Goal: Task Accomplishment & Management: Manage account settings

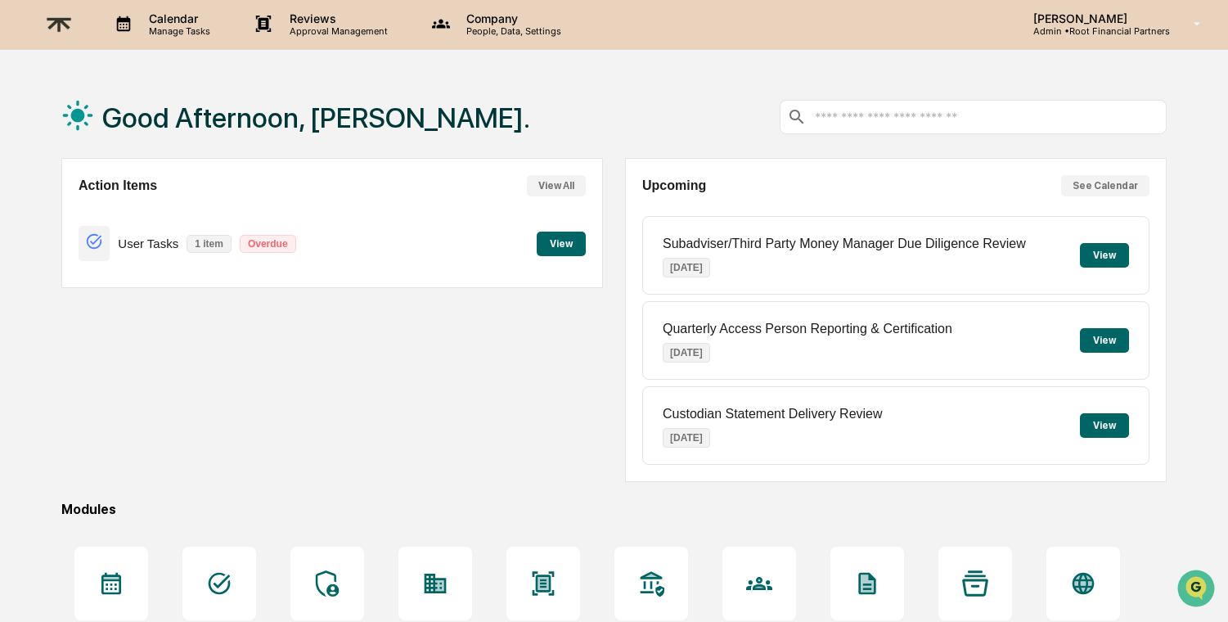
scroll to position [3, 0]
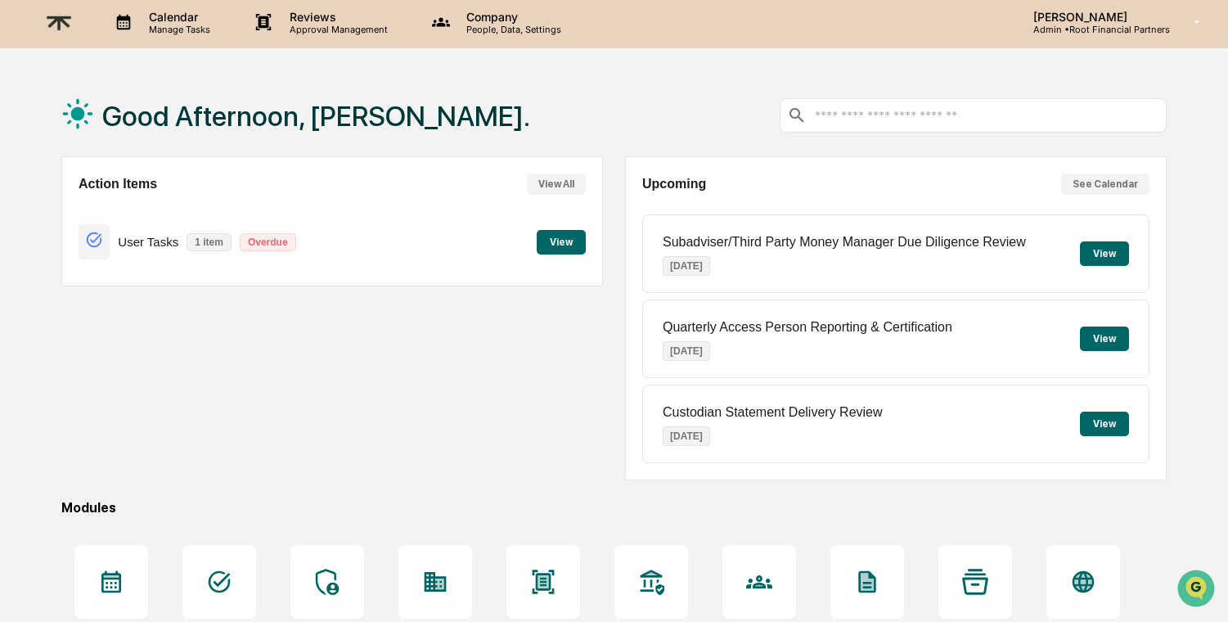
click at [348, 24] on p "Approval Management" at bounding box center [335, 29] width 119 height 11
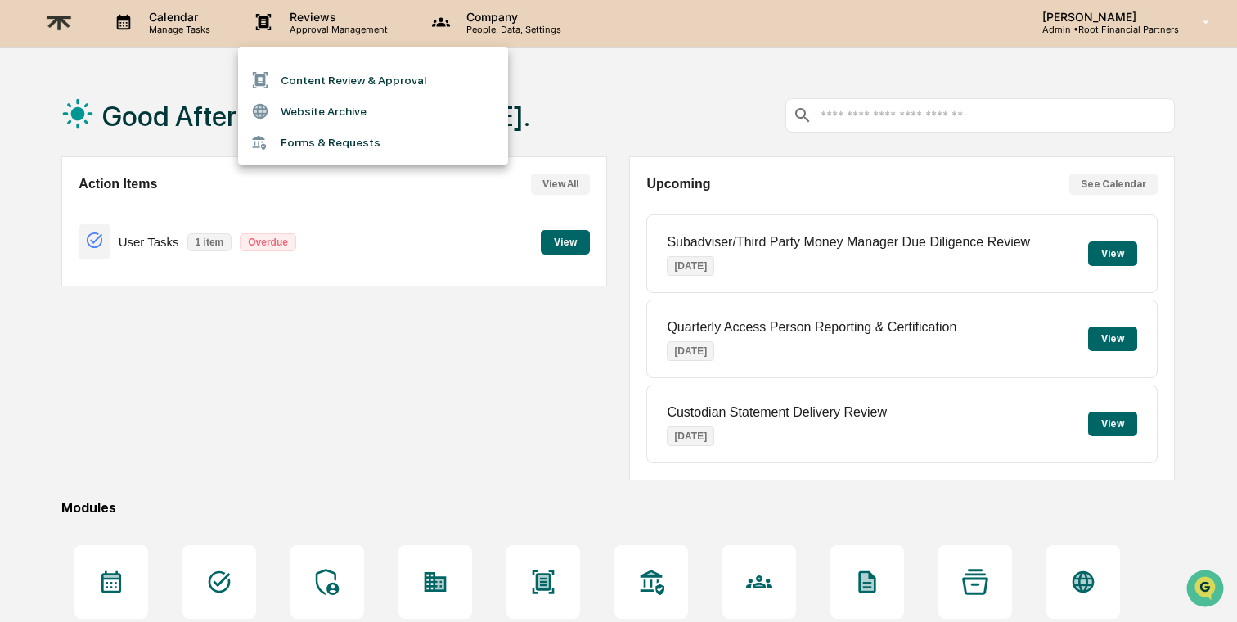
click at [360, 128] on li "Forms & Requests" at bounding box center [373, 143] width 270 height 30
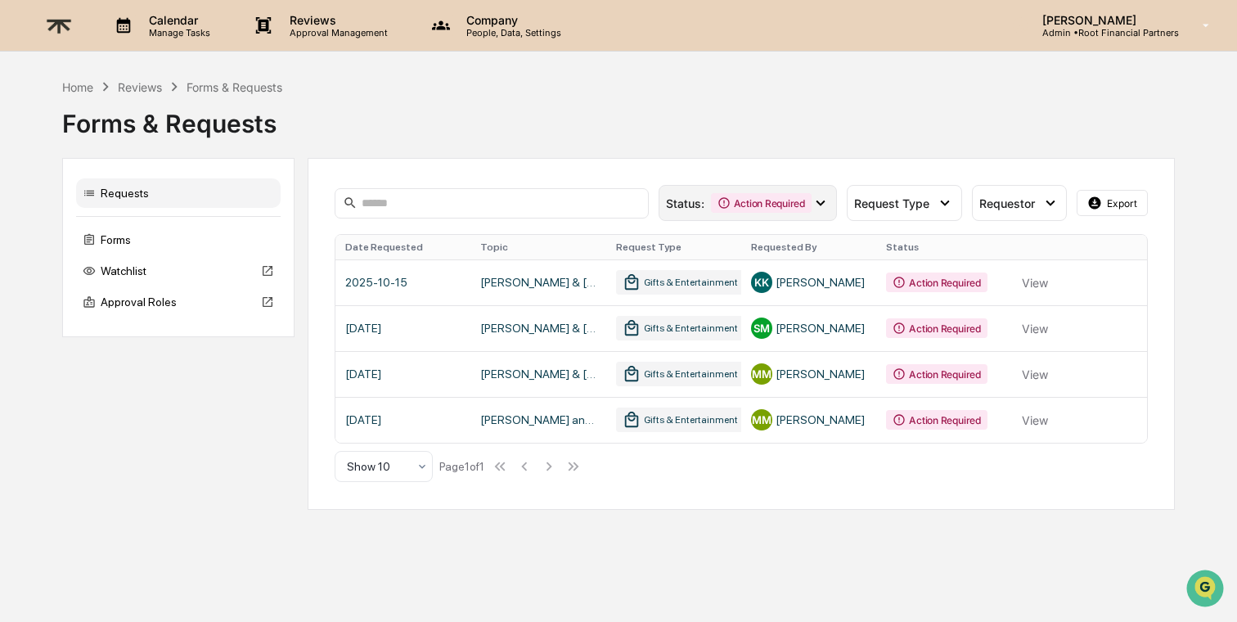
click at [825, 200] on icon at bounding box center [820, 203] width 18 height 18
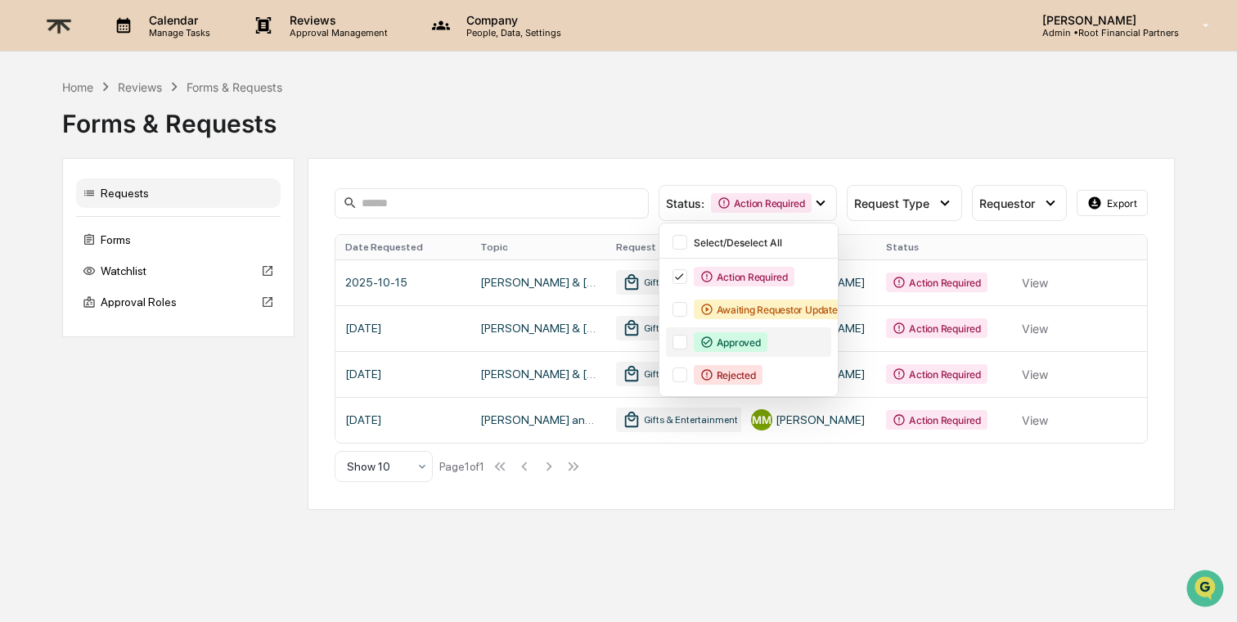
click at [708, 349] on div "Approved" at bounding box center [731, 342] width 74 height 20
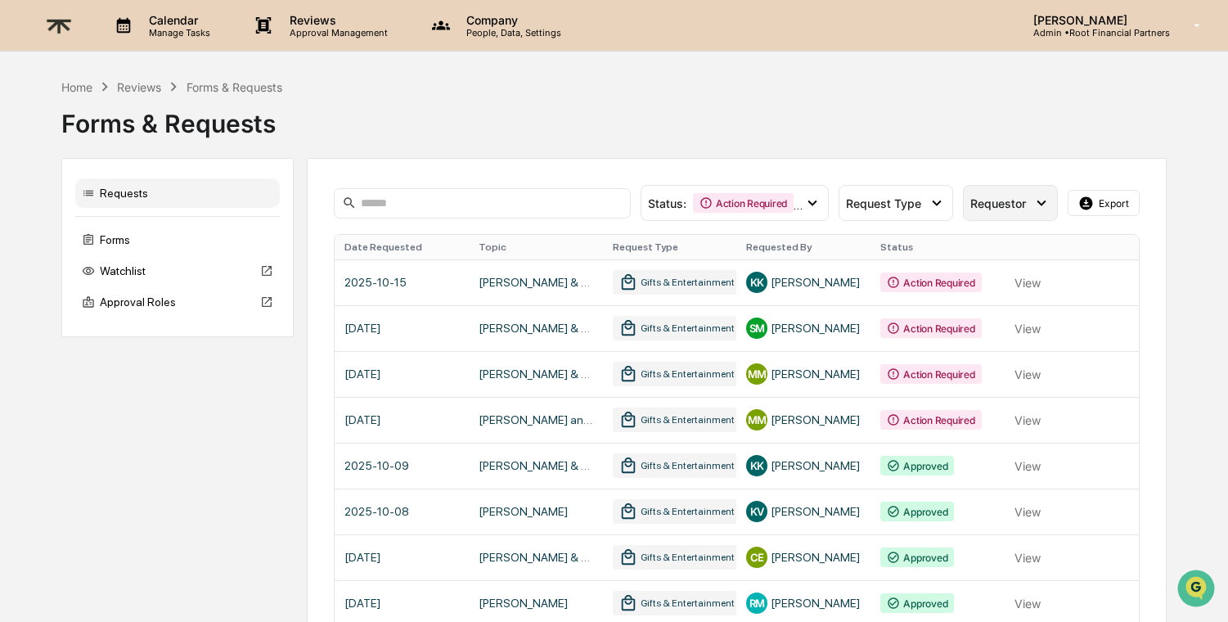
click at [1007, 202] on span "Requestor" at bounding box center [998, 203] width 56 height 14
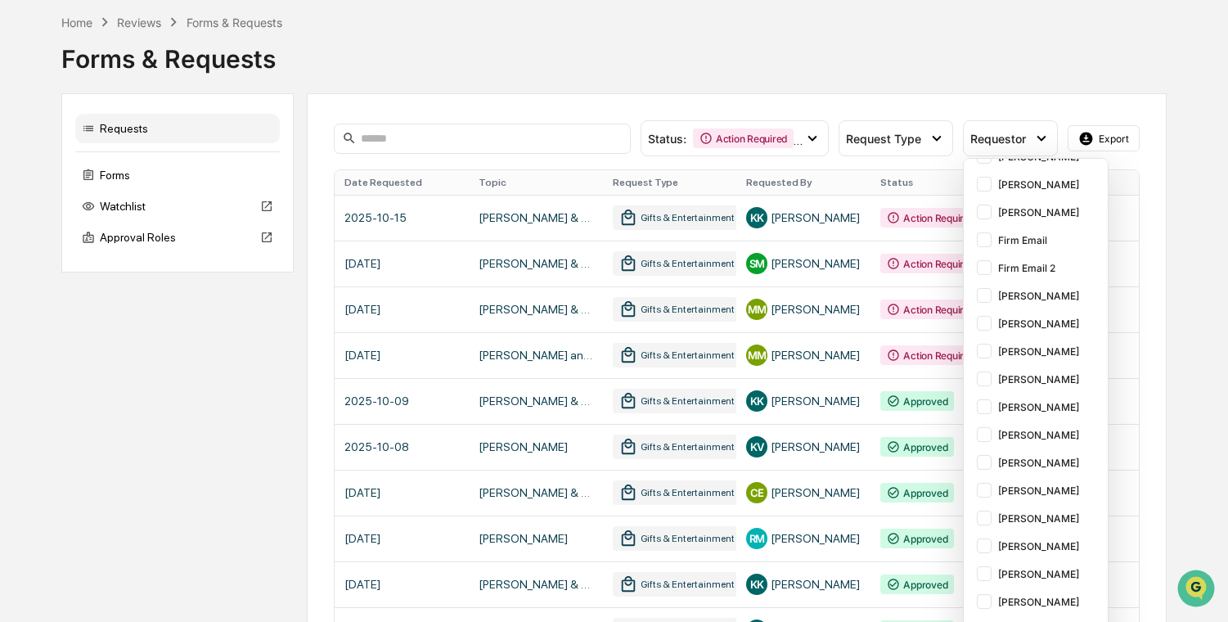
scroll to position [65, 0]
click at [982, 575] on div at bounding box center [984, 572] width 15 height 15
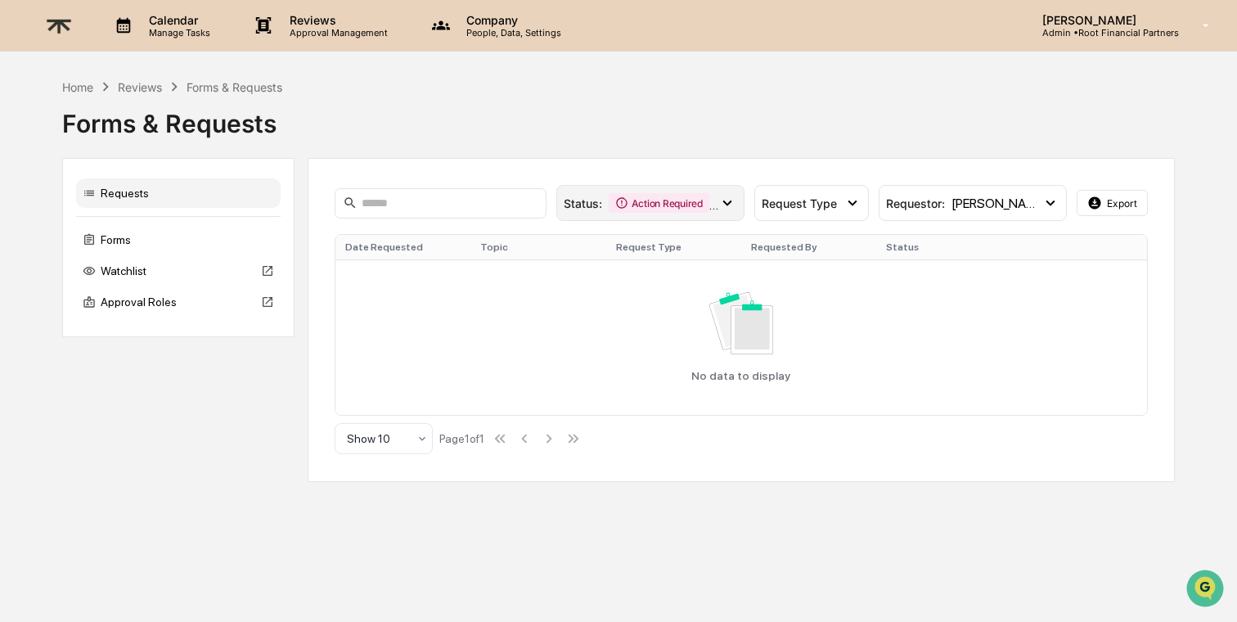
click at [709, 210] on div "Action Required" at bounding box center [659, 203] width 101 height 20
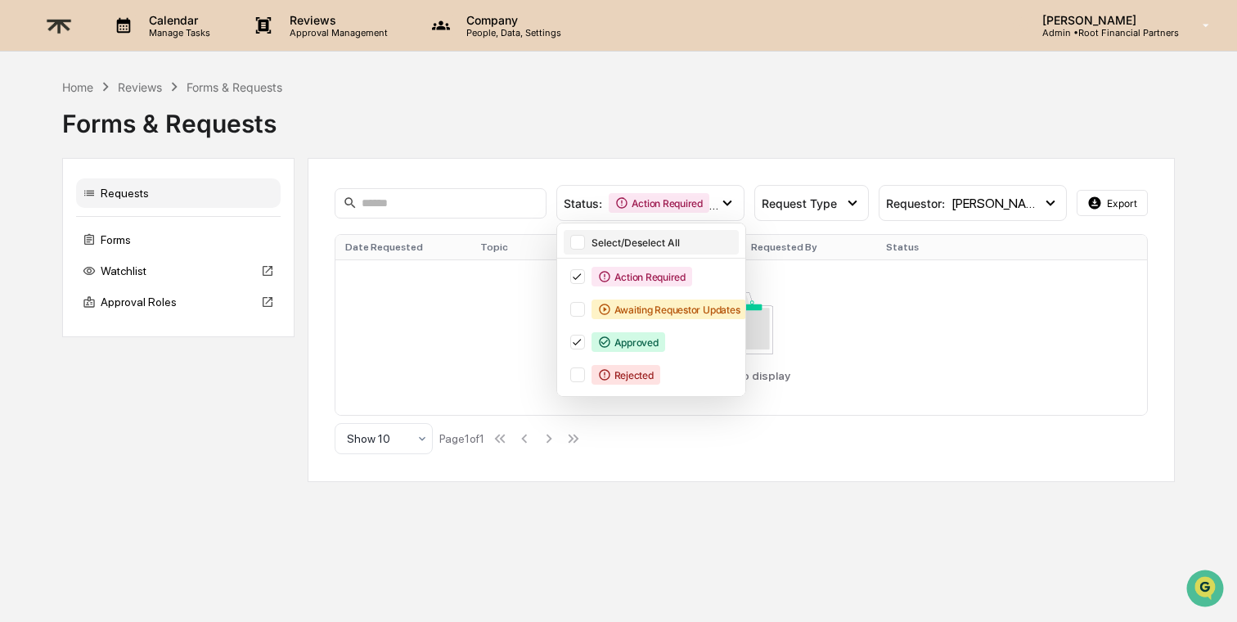
click at [585, 244] on div at bounding box center [577, 242] width 15 height 15
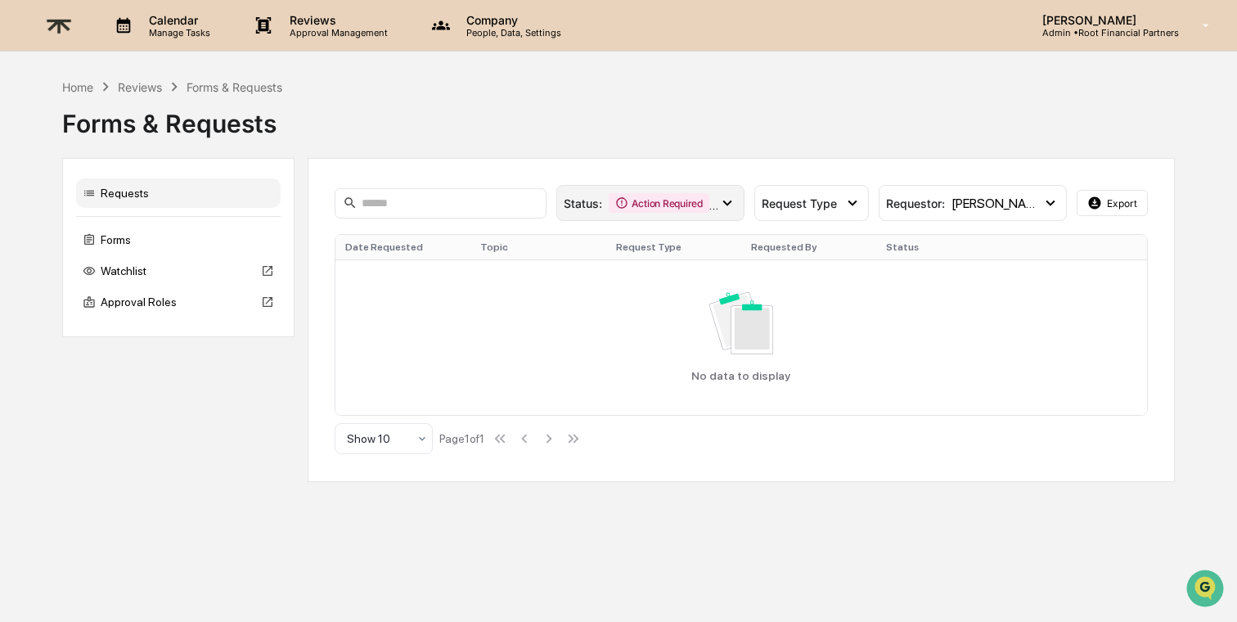
click at [685, 202] on div "Action Required" at bounding box center [659, 203] width 101 height 20
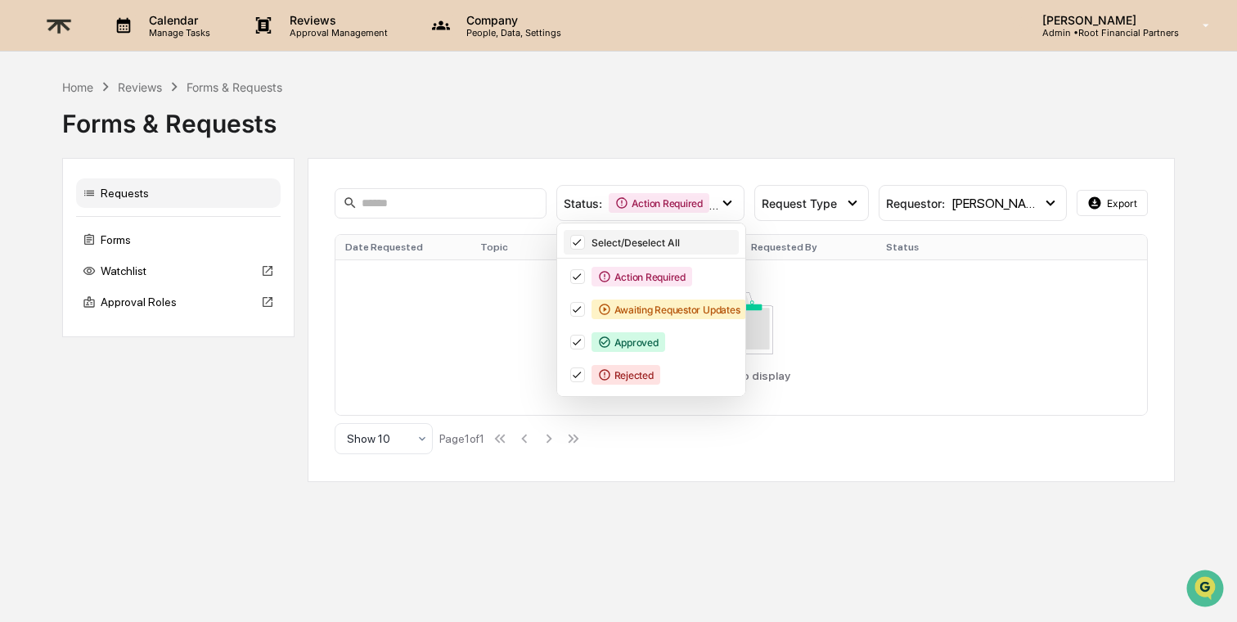
click at [586, 245] on icon at bounding box center [577, 241] width 18 height 11
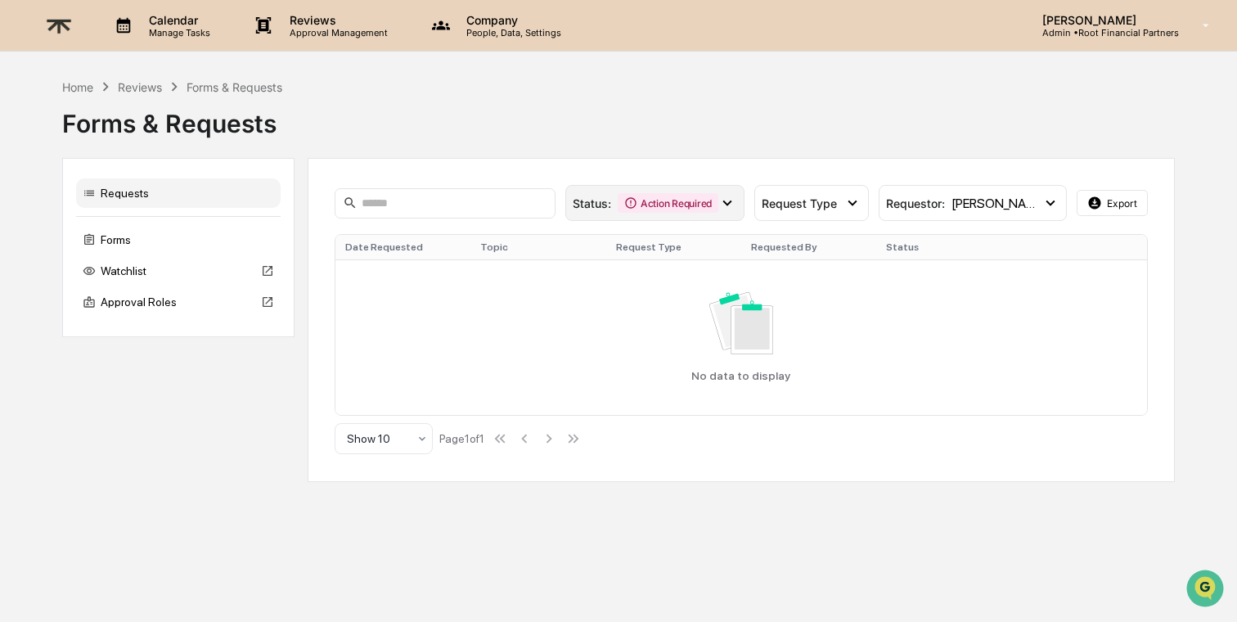
click at [637, 205] on icon at bounding box center [630, 202] width 13 height 13
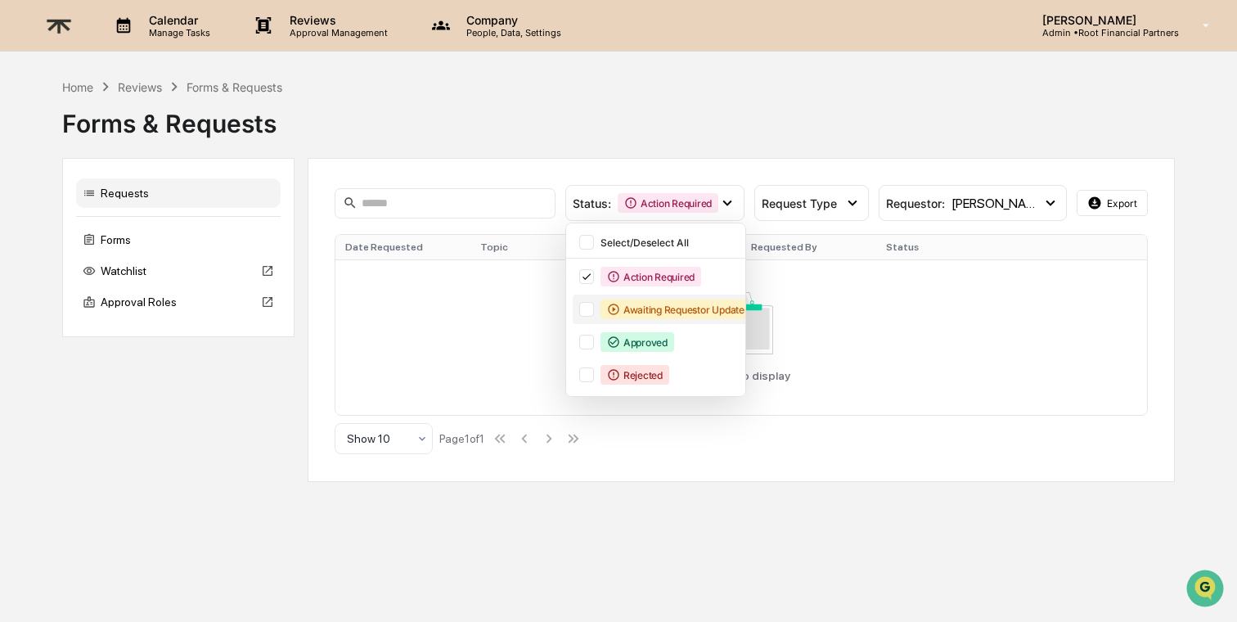
click at [594, 312] on div at bounding box center [586, 309] width 15 height 15
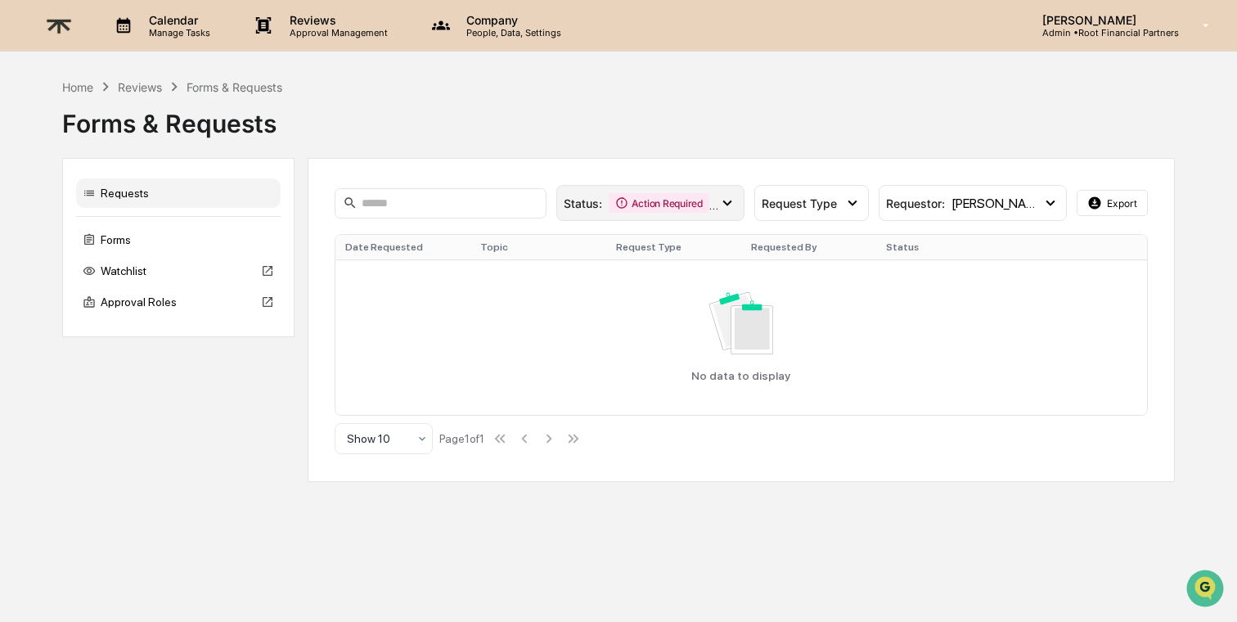
click at [685, 206] on div "Action Required" at bounding box center [659, 203] width 101 height 20
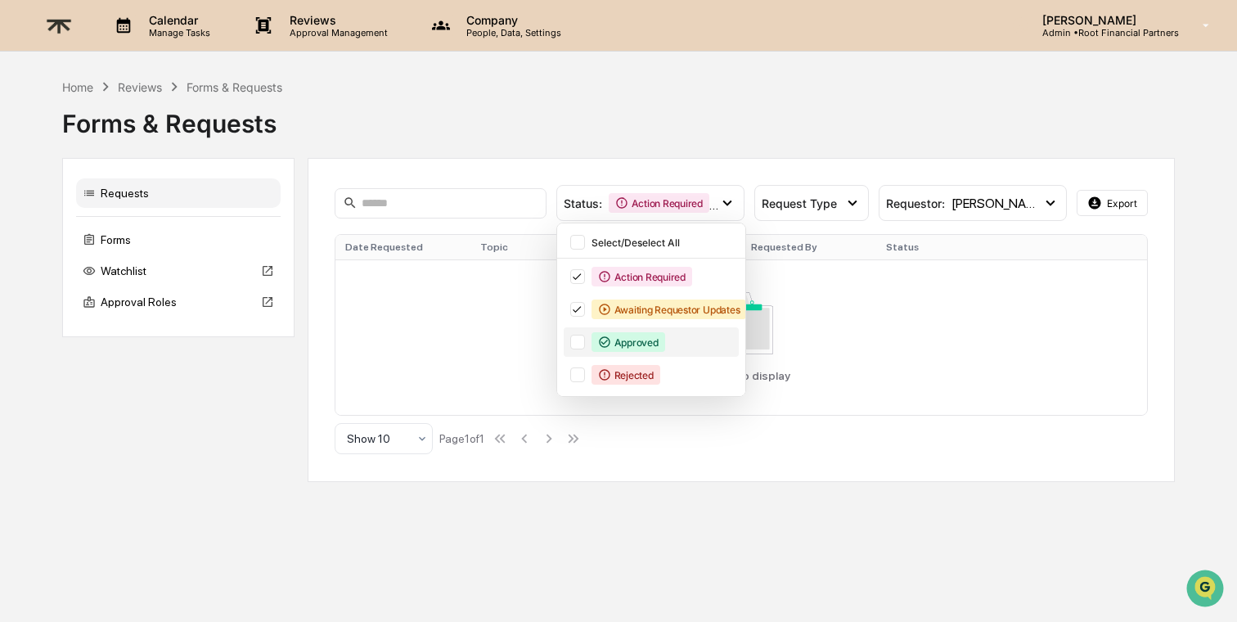
click at [585, 345] on div at bounding box center [577, 342] width 15 height 15
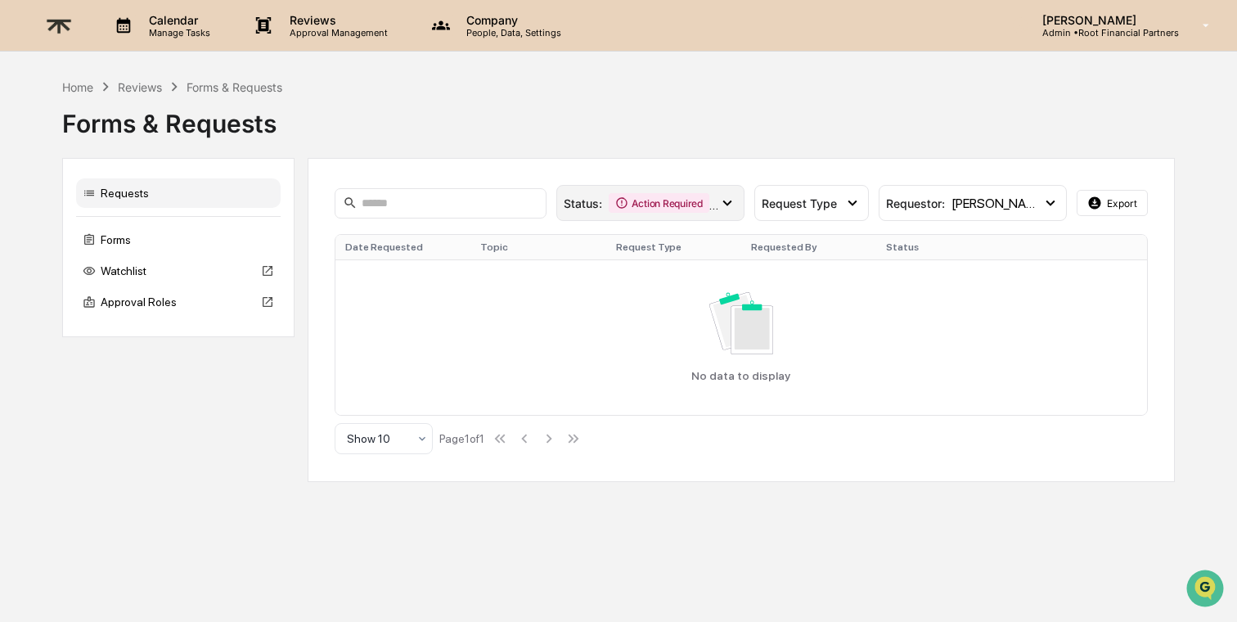
click at [678, 211] on div "Action Required" at bounding box center [659, 203] width 101 height 20
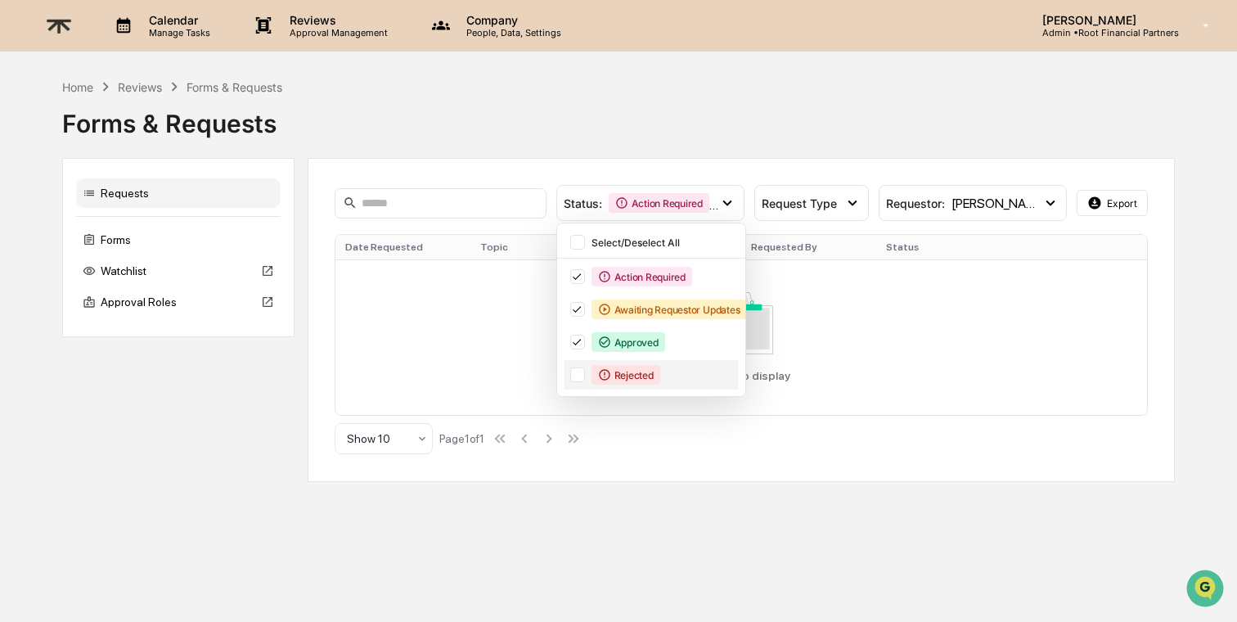
click at [585, 371] on div at bounding box center [577, 374] width 15 height 15
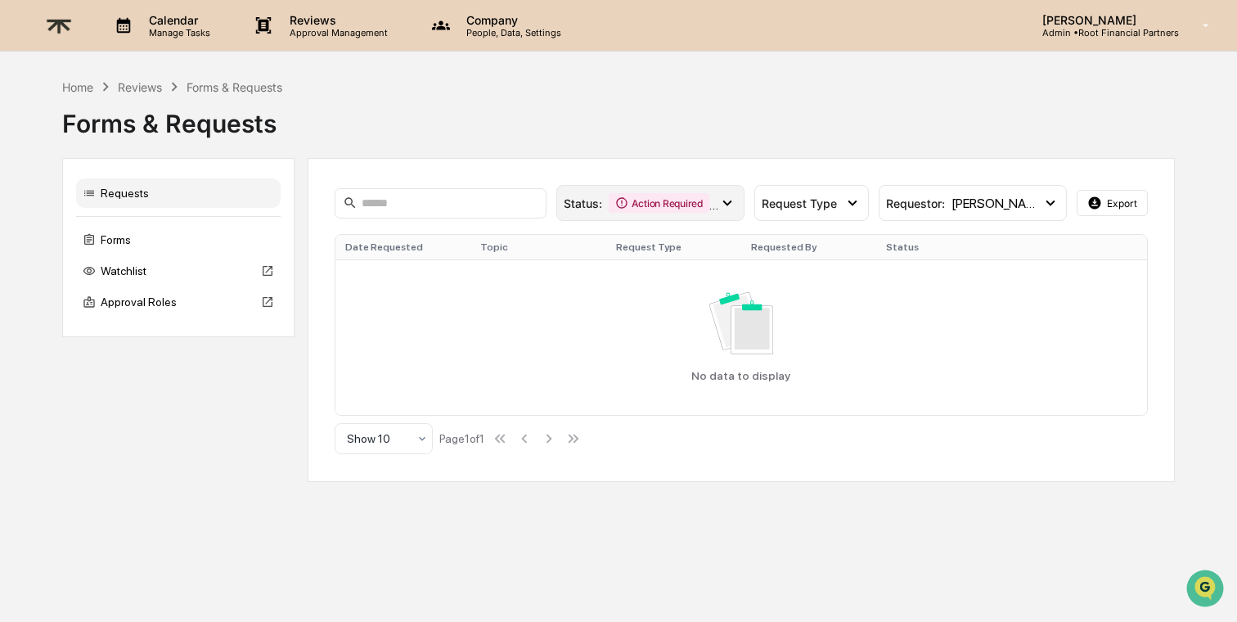
click at [708, 209] on div "Action Required" at bounding box center [659, 203] width 101 height 20
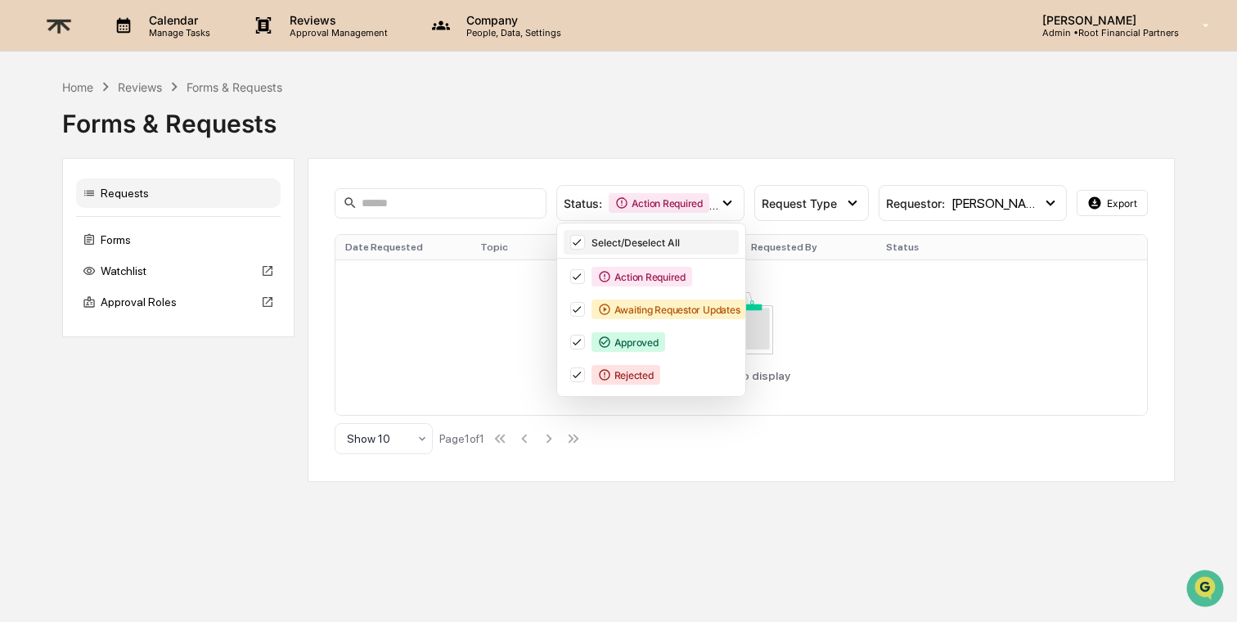
click at [586, 245] on icon at bounding box center [577, 241] width 18 height 11
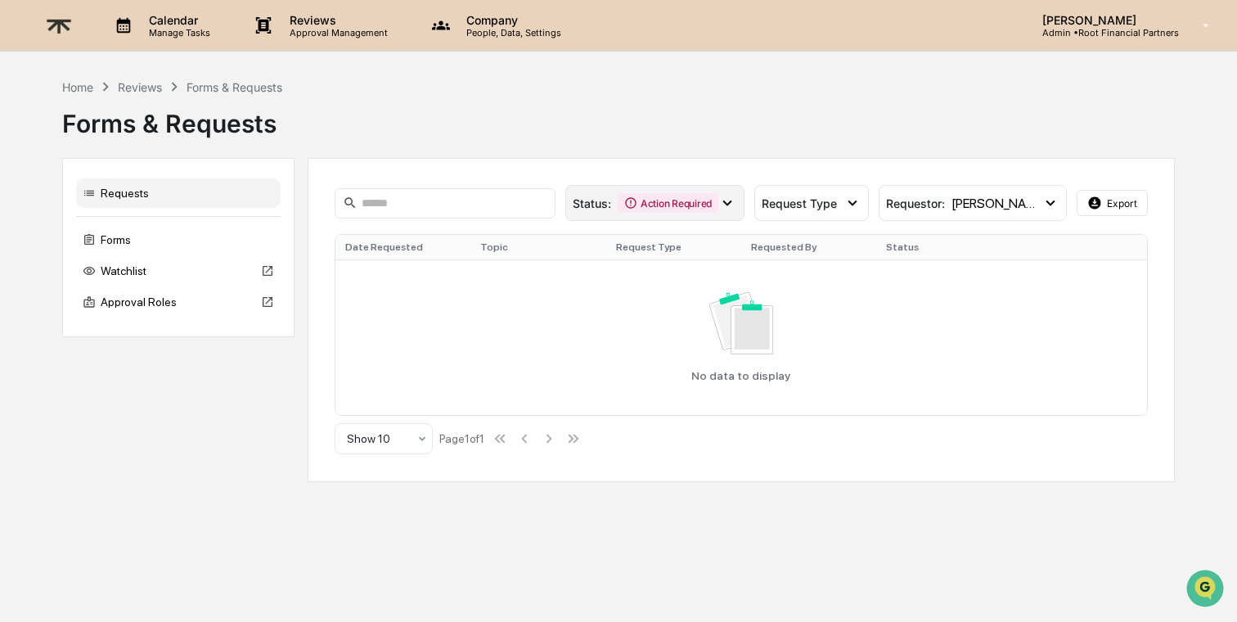
click at [637, 197] on icon at bounding box center [630, 202] width 13 height 13
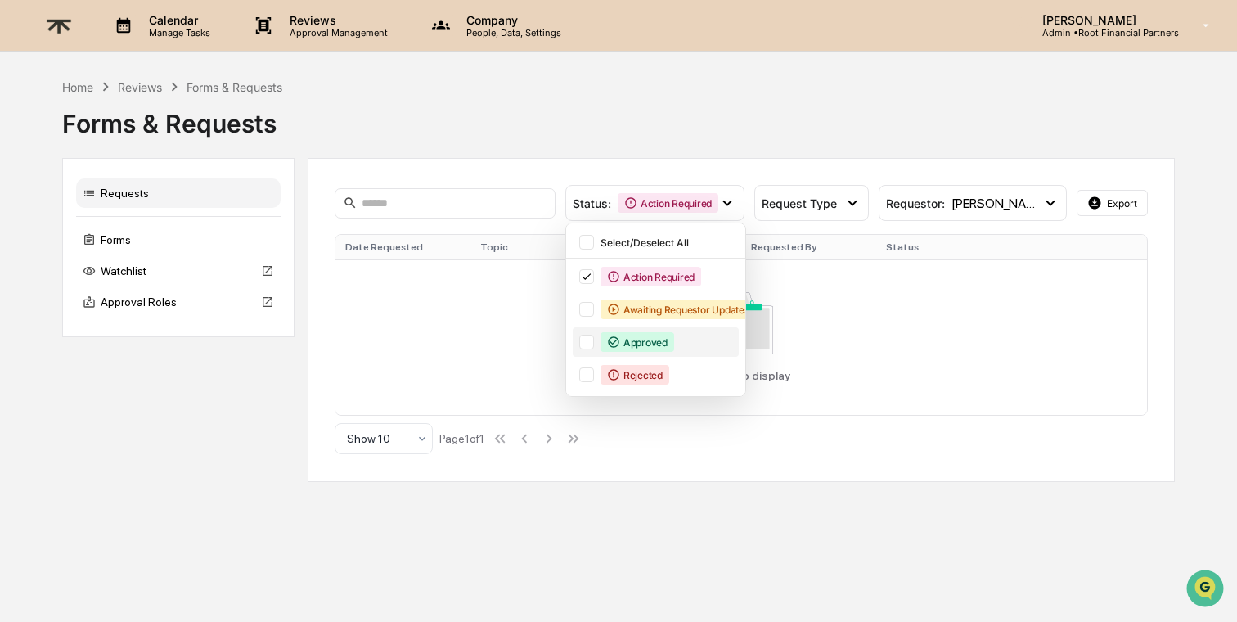
click at [594, 337] on div at bounding box center [586, 342] width 15 height 15
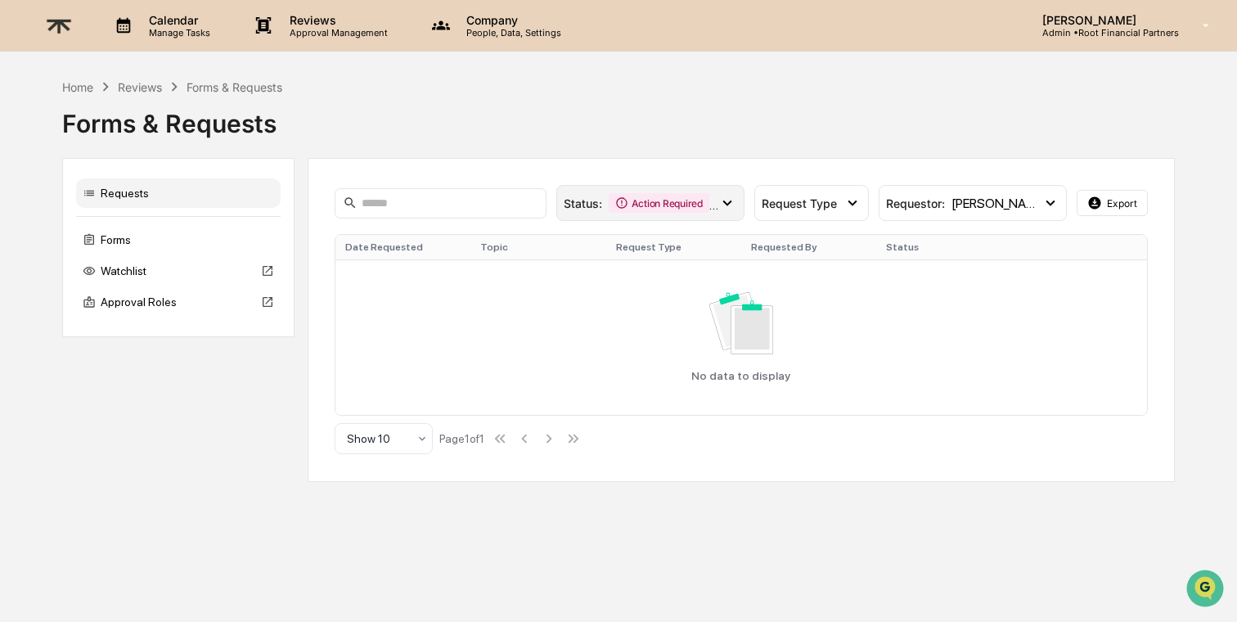
click at [602, 200] on span "Status :" at bounding box center [583, 203] width 38 height 14
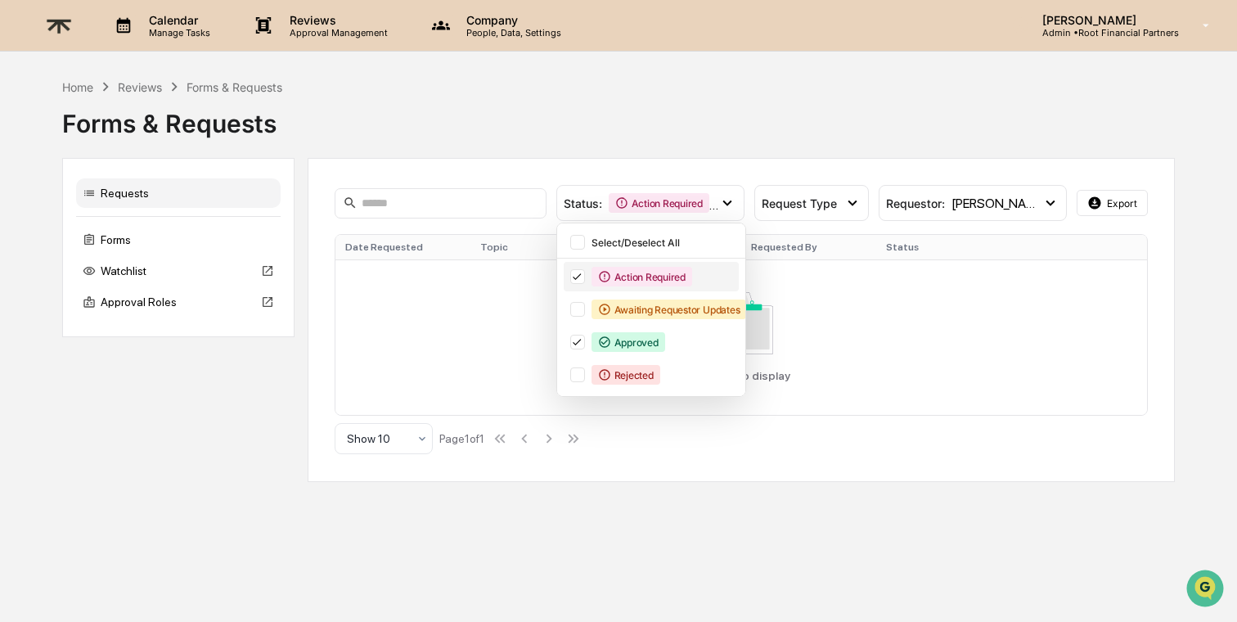
click at [582, 277] on icon at bounding box center [577, 277] width 8 height 7
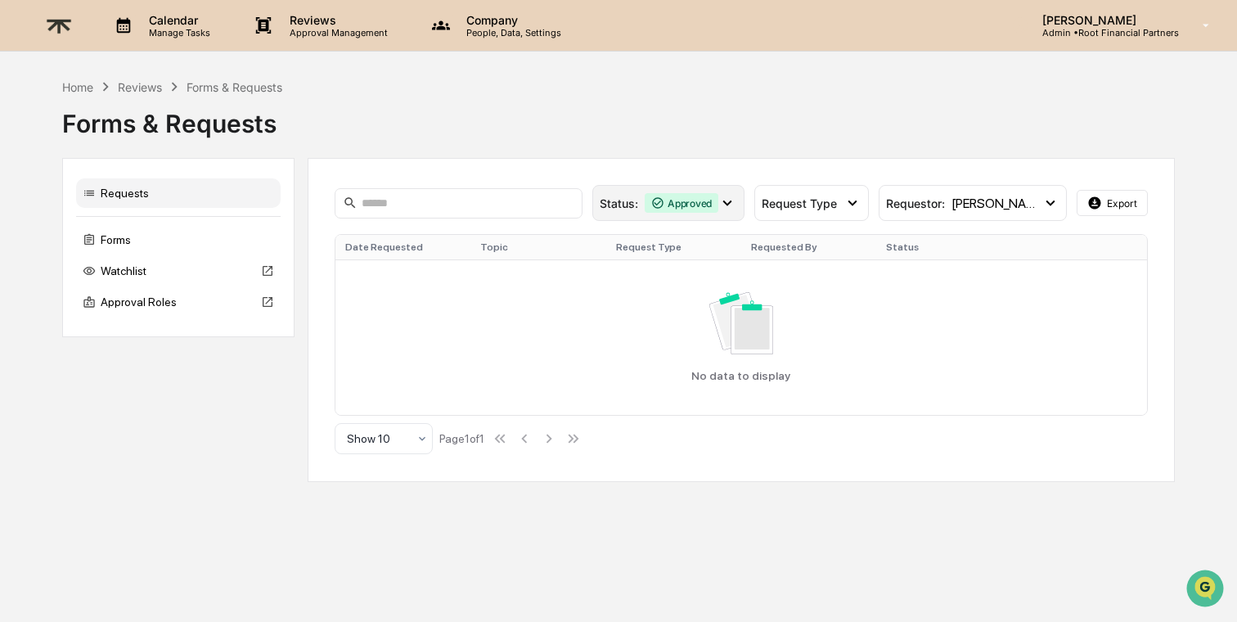
click at [718, 199] on div "Approved" at bounding box center [682, 203] width 74 height 20
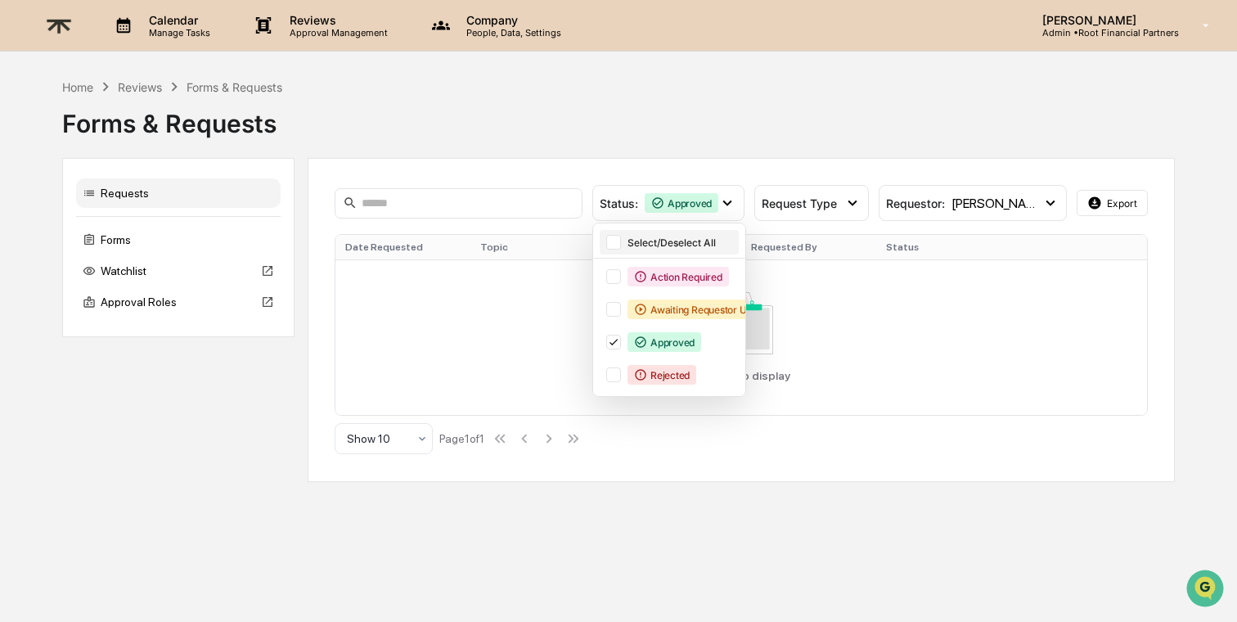
click at [621, 240] on div at bounding box center [613, 242] width 15 height 15
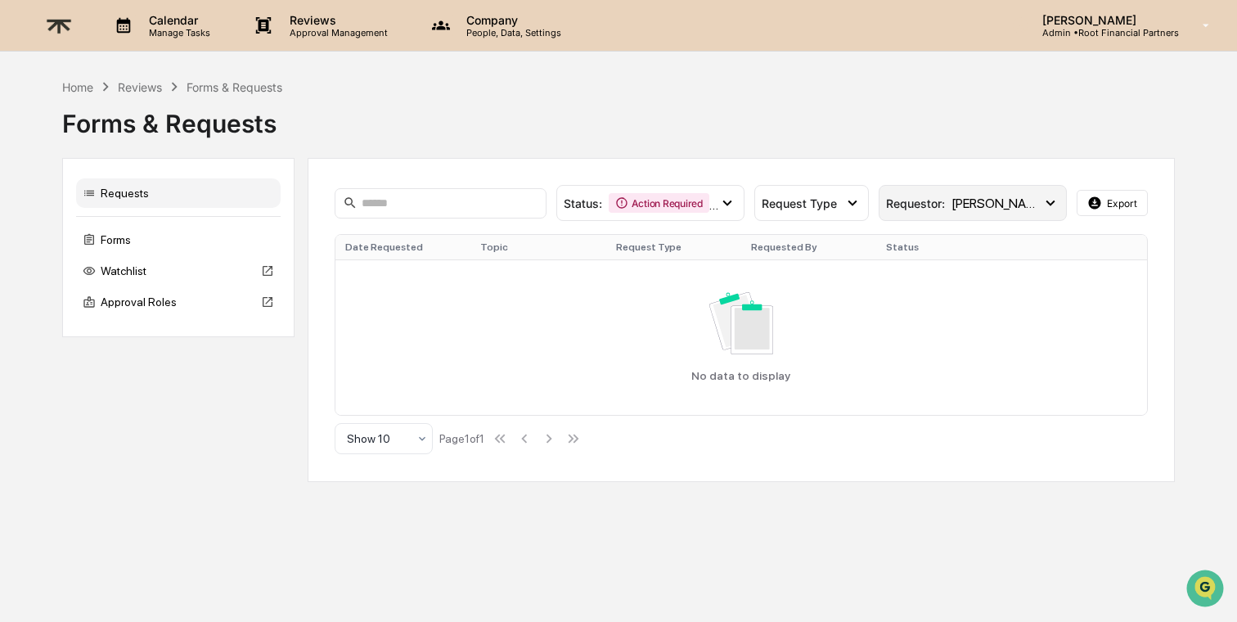
click at [982, 214] on div "Requestor : [PERSON_NAME]" at bounding box center [973, 203] width 188 height 36
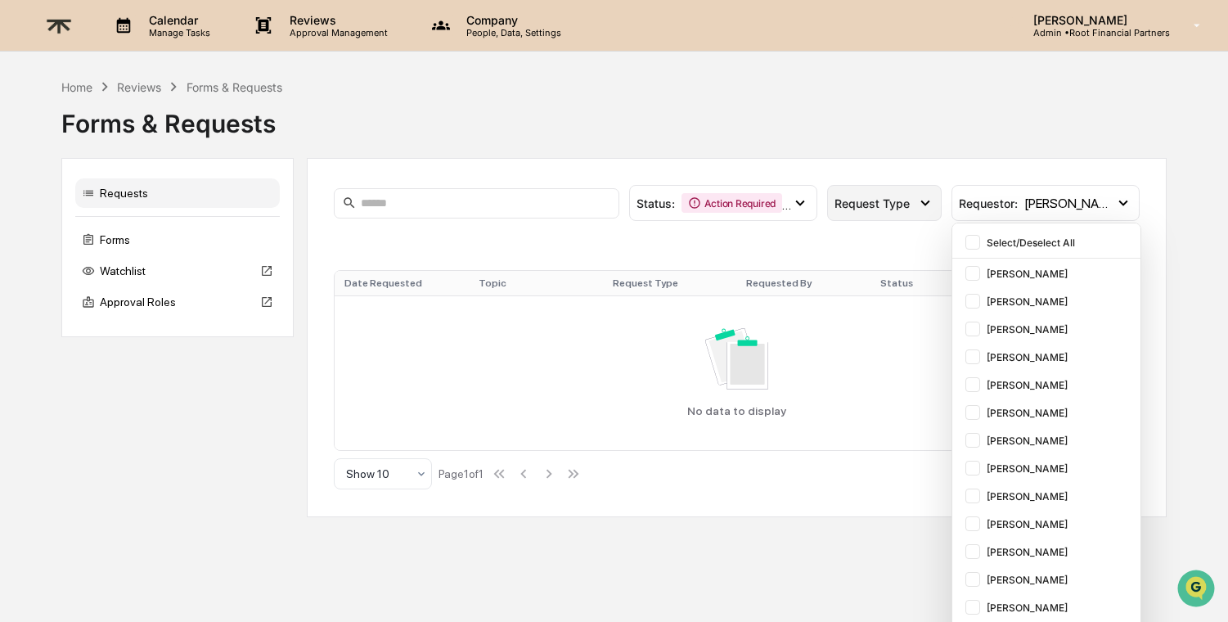
click at [849, 210] on div "Request Type" at bounding box center [884, 203] width 115 height 36
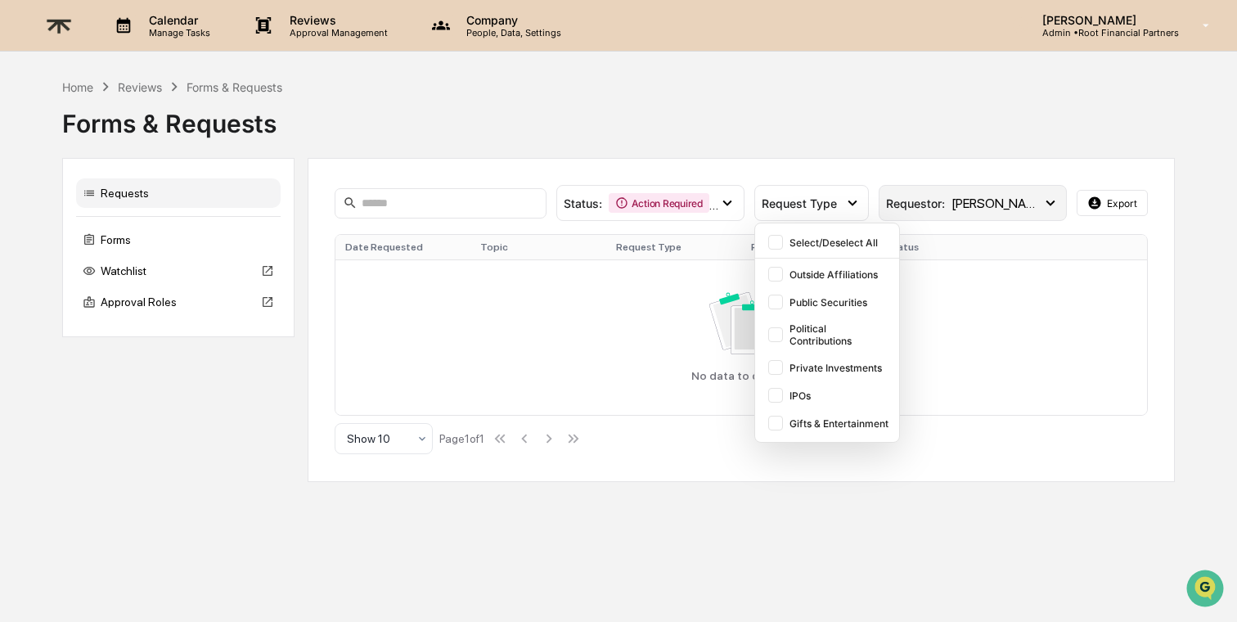
click at [992, 210] on span "[PERSON_NAME]" at bounding box center [996, 204] width 90 height 16
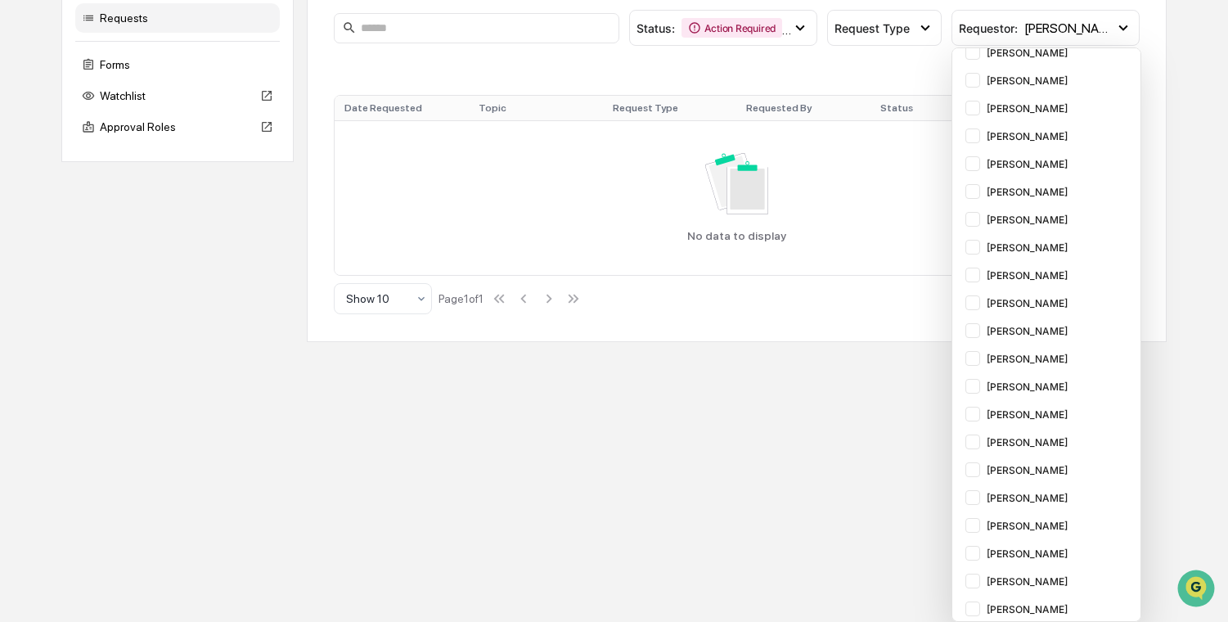
scroll to position [1165, 0]
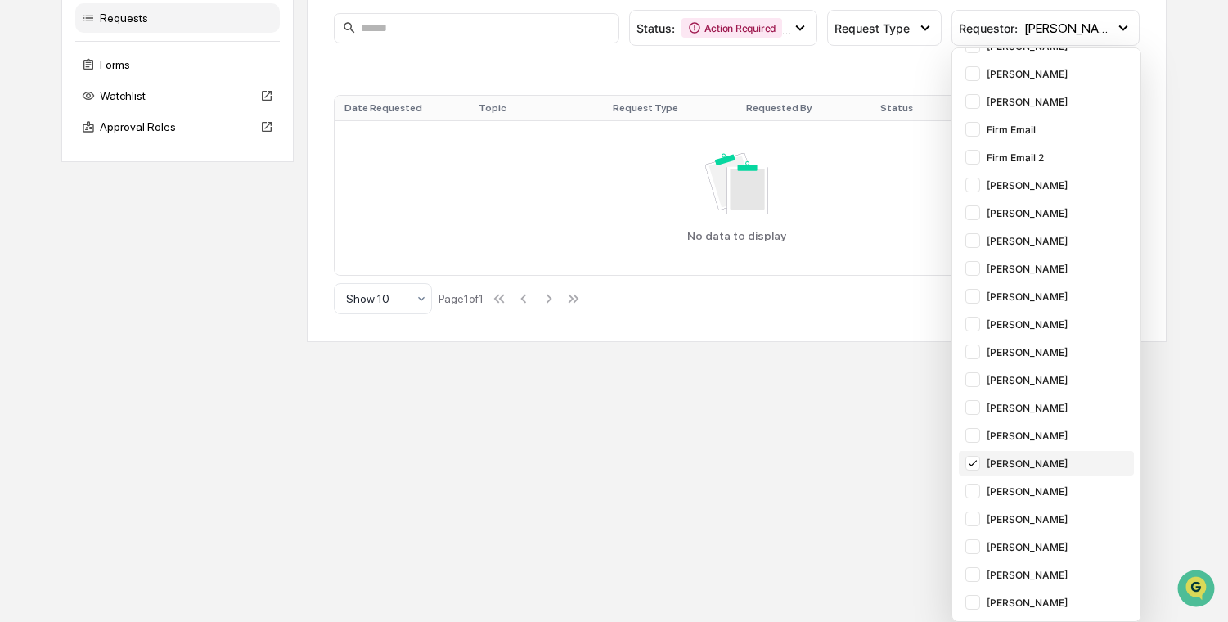
click at [965, 468] on div at bounding box center [972, 463] width 15 height 15
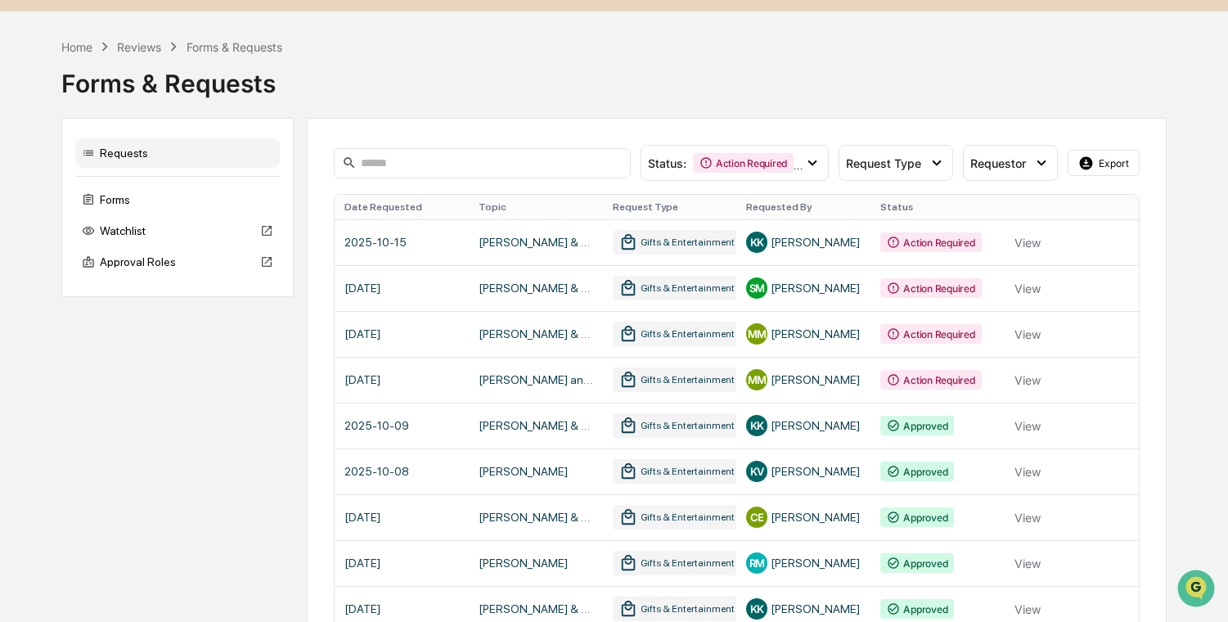
scroll to position [163, 0]
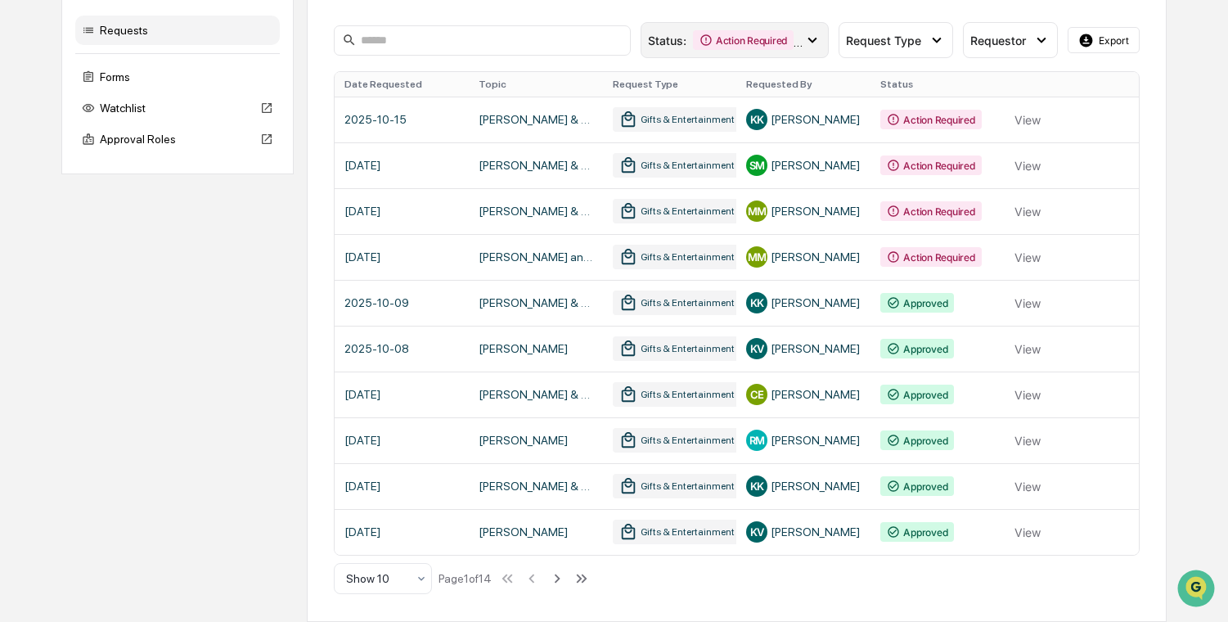
click at [772, 46] on div "Action Required" at bounding box center [743, 40] width 101 height 20
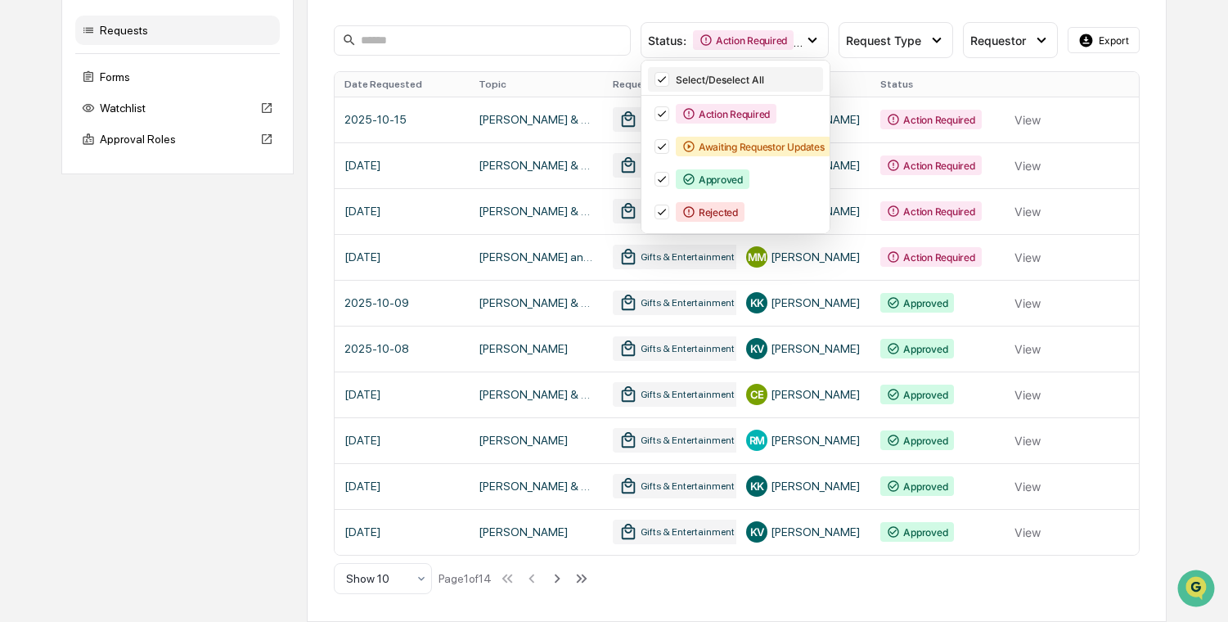
click at [666, 75] on icon at bounding box center [662, 79] width 18 height 11
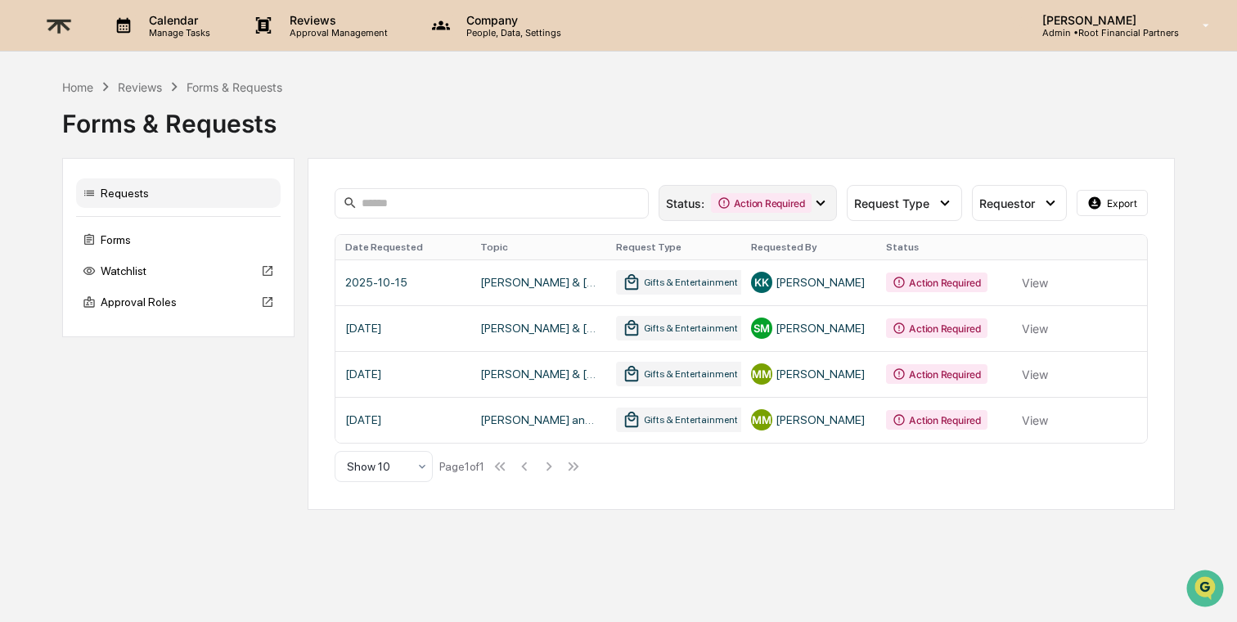
click at [735, 196] on div "Action Required" at bounding box center [761, 203] width 101 height 20
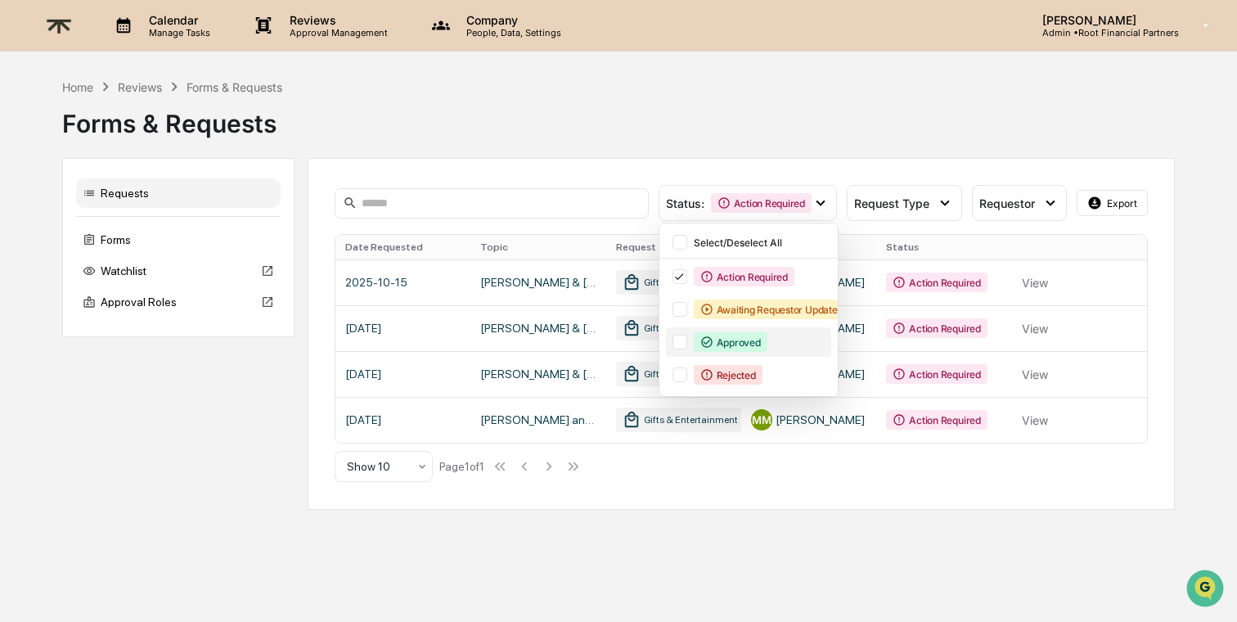
click at [678, 346] on div at bounding box center [679, 342] width 15 height 15
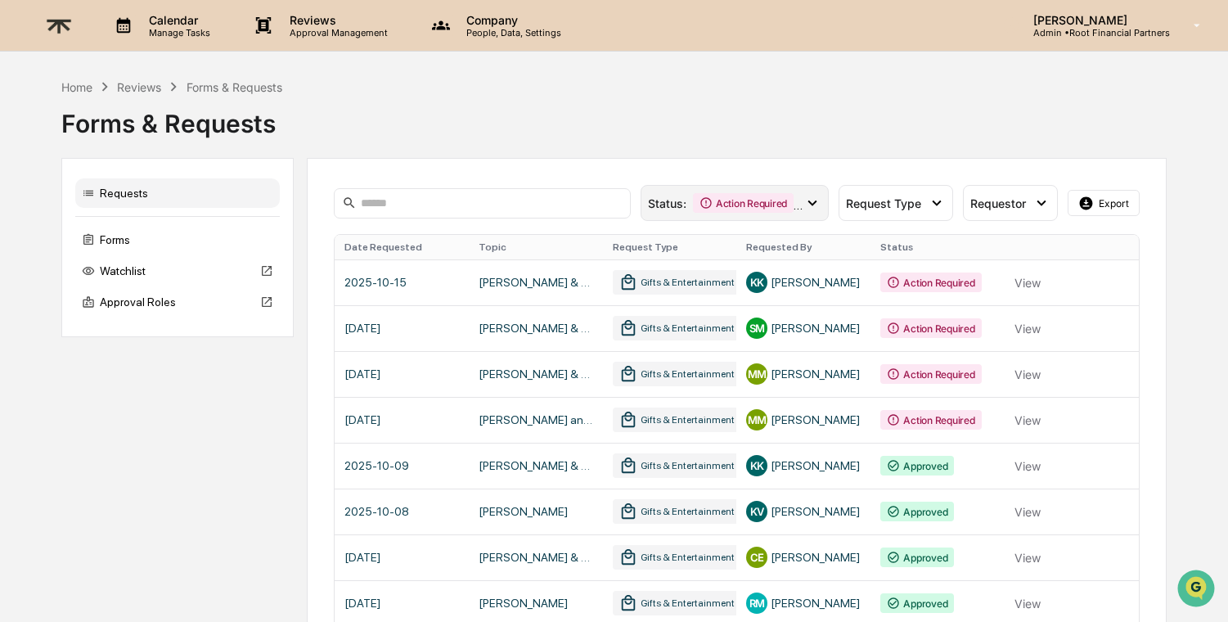
click at [714, 204] on div "Action Required" at bounding box center [743, 203] width 101 height 20
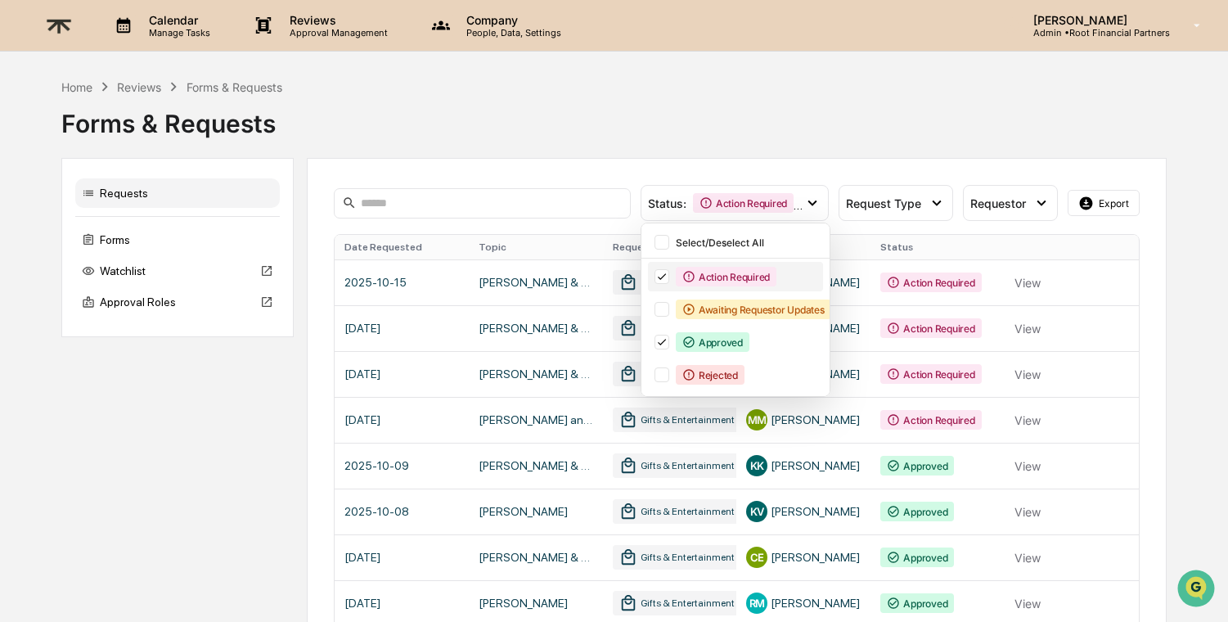
click at [660, 272] on icon at bounding box center [662, 276] width 18 height 11
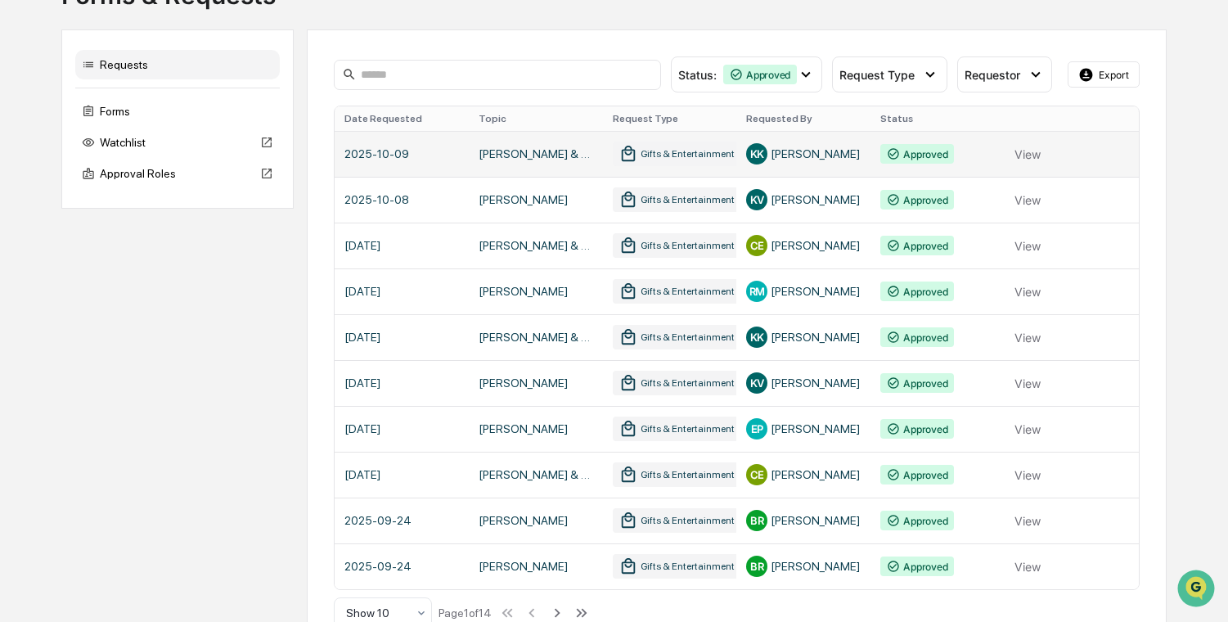
scroll to position [163, 0]
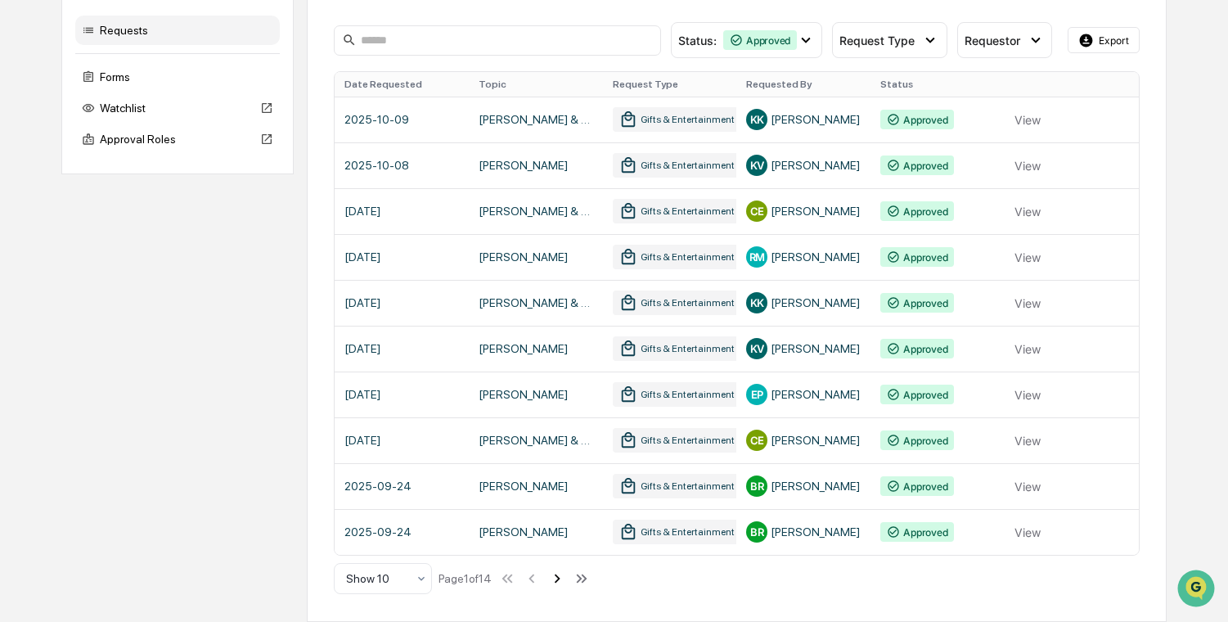
click at [560, 576] on icon at bounding box center [558, 578] width 6 height 9
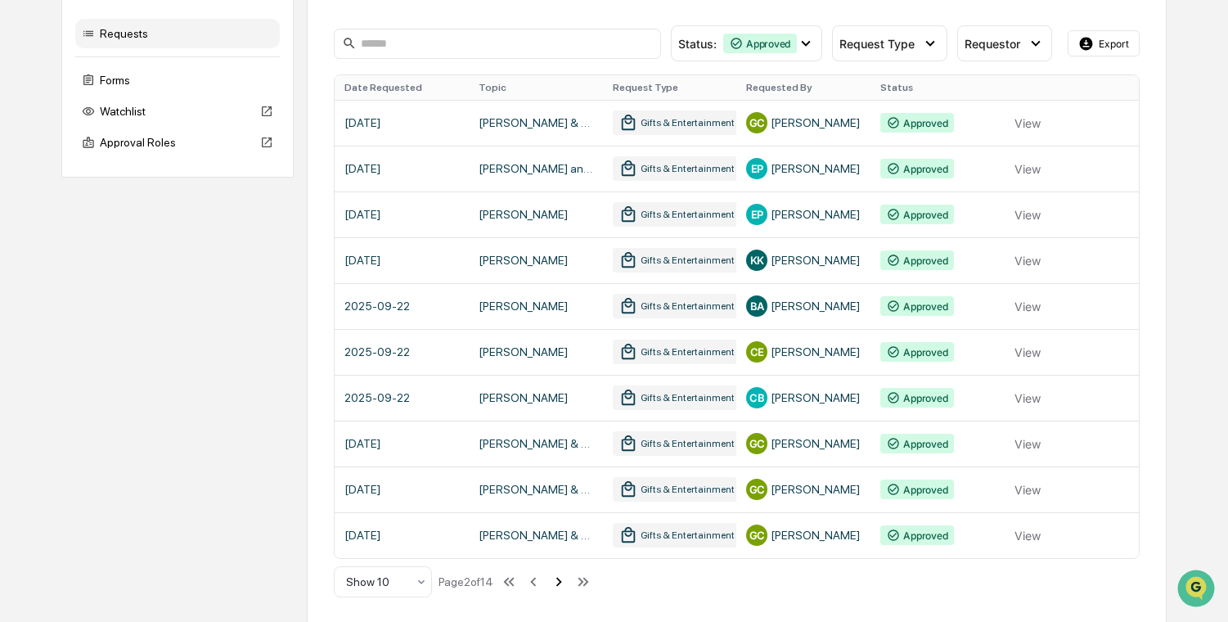
click at [564, 579] on icon at bounding box center [559, 582] width 18 height 18
